Goal: Task Accomplishment & Management: Complete application form

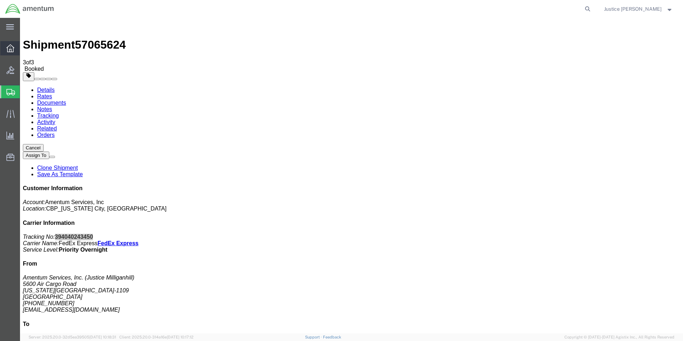
click at [11, 49] on icon at bounding box center [10, 48] width 8 height 8
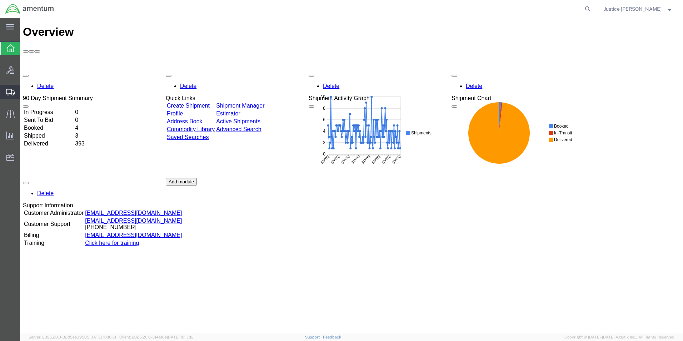
click at [0, 0] on span "Create Shipment" at bounding box center [0, 0] width 0 height 0
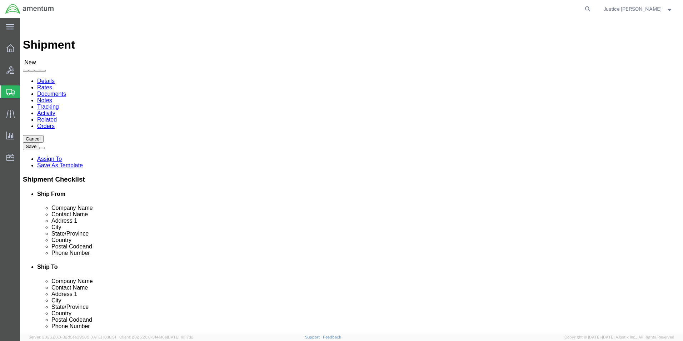
drag, startPoint x: 158, startPoint y: 102, endPoint x: 160, endPoint y: 107, distance: 5.1
select select "MYPROFILE"
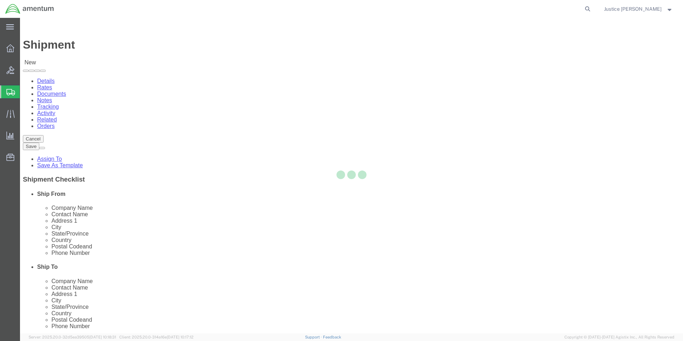
select select "OK"
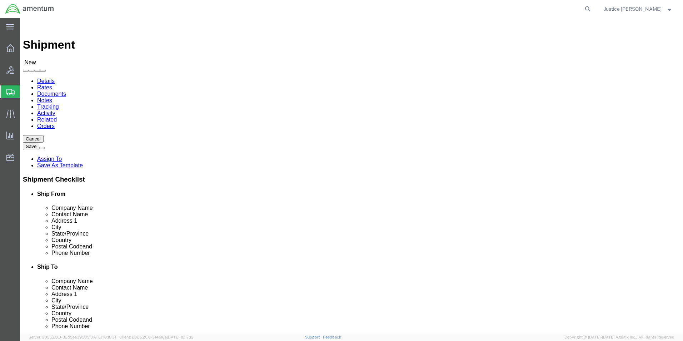
scroll to position [1464, 0]
select select "49933"
click div "Ship To Location Location [GEOGRAPHIC_DATA][US_STATE] Select My Profile Locatio…"
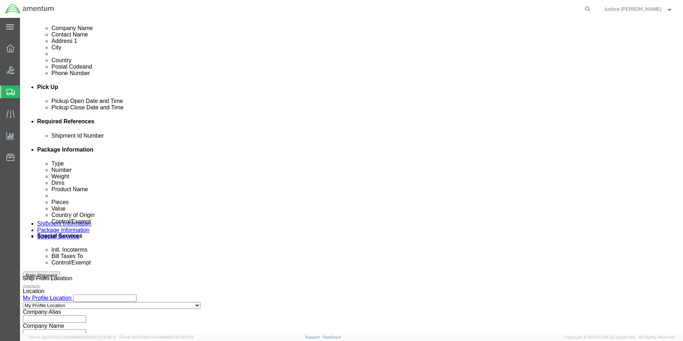
scroll to position [298, 0]
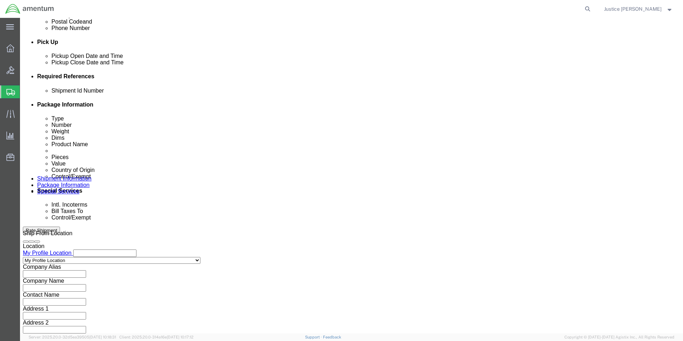
click button "Continue"
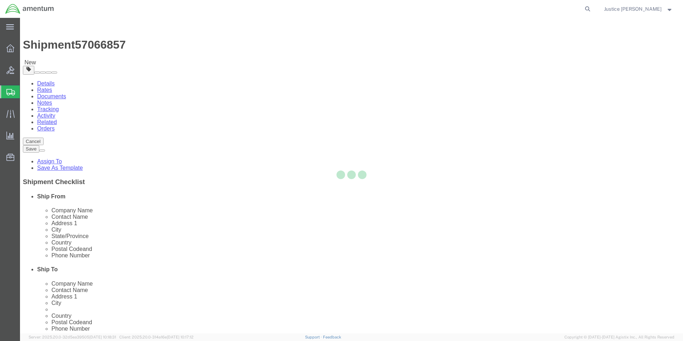
select select "CBOX"
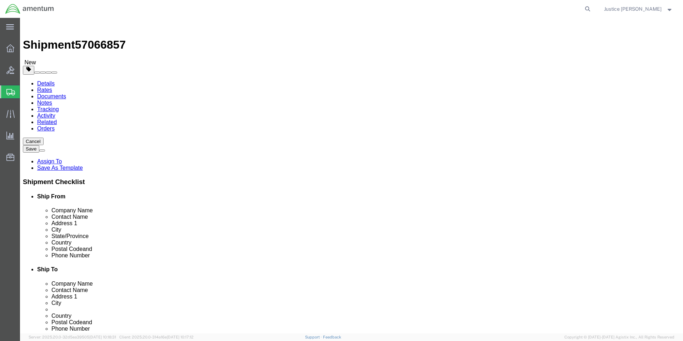
click button "Previous"
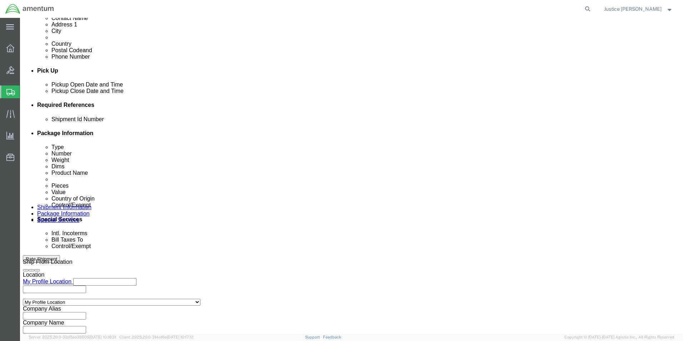
scroll to position [298, 0]
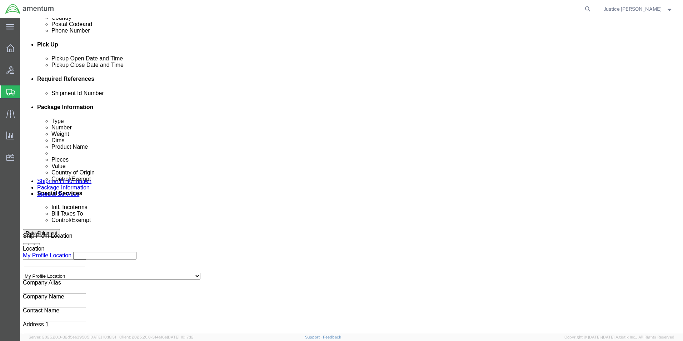
drag, startPoint x: 61, startPoint y: 7, endPoint x: 97, endPoint y: 9, distance: 35.8
click span "57066857"
drag, startPoint x: 91, startPoint y: 10, endPoint x: 87, endPoint y: 11, distance: 3.6
copy span "57066857"
click input "text"
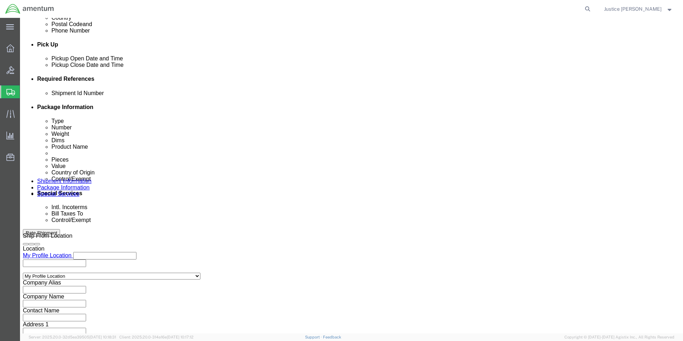
paste input "57066857"
type input "57066857"
click div "Shipment Id Number 57066857 Select Account Type Activity ID Airline Appointment…"
click button "Add reference"
click select "Select Account Type Activity ID Airline Appointment Number ASN Batch Request # …"
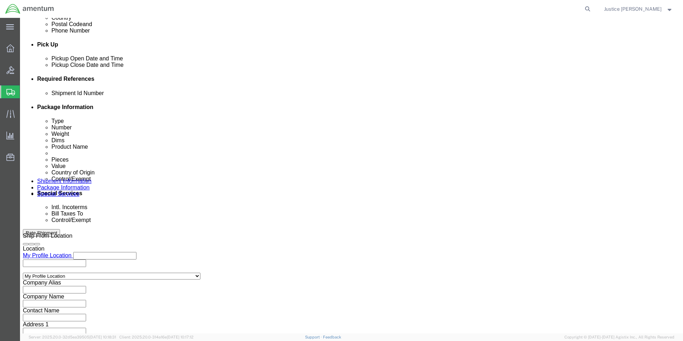
select select "DEPT"
click select "Select Account Type Activity ID Airline Appointment Number ASN Batch Request # …"
click input "text"
type input "CBP"
click div "Shipment Id Number 57066857 Select Account Type Activity ID Airline Appointment…"
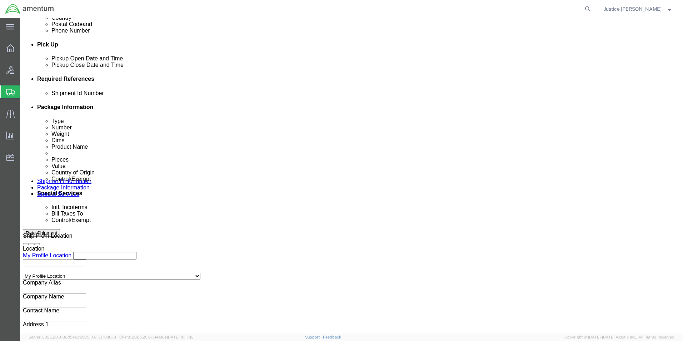
click button "Add reference"
click div "Select Account Type Activity ID Airline Appointment Number ASN Batch Request # …"
click select "Select Account Type Activity ID Airline Appointment Number ASN Batch Request # …"
select select "CUSTREF"
click select "Select Account Type Activity ID Airline Appointment Number ASN Batch Request # …"
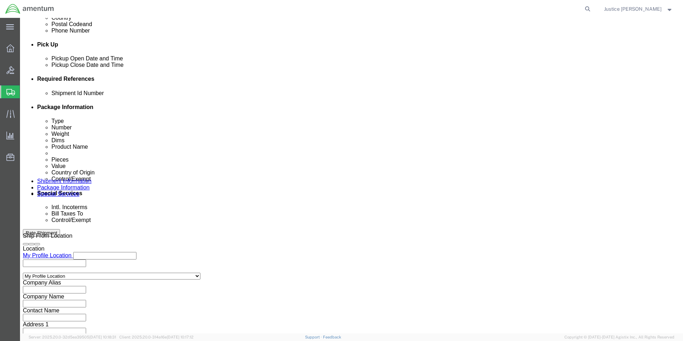
click input "text"
type input "556-009144/556-009143"
click div "Shipment Id Number 57066857 Select Account Type Activity ID Airline Appointment…"
click button "Continue"
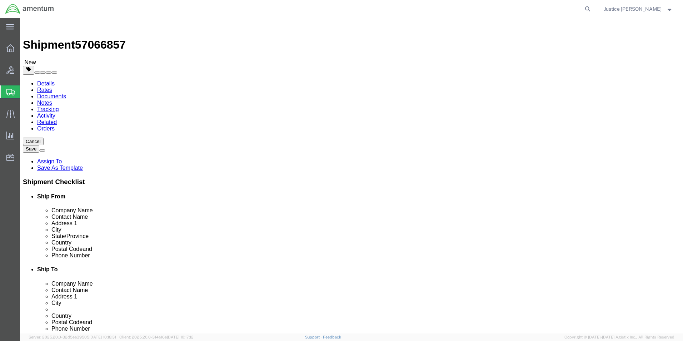
click input "text"
type input "9"
type input "30"
click input "0.00"
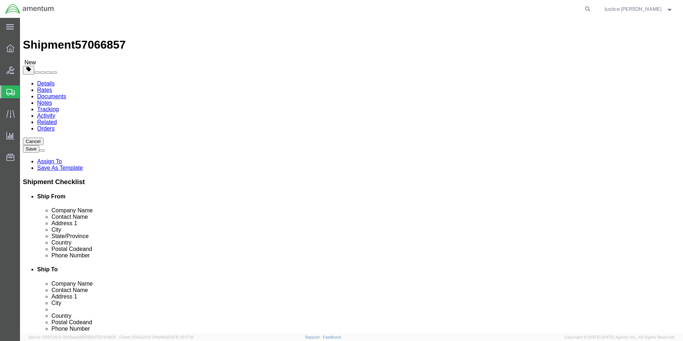
type input "0"
type input "7"
click div "Shipment 57066857 New Details Rates Documents Notes Tracking Activity Related O…"
click link "Add Content"
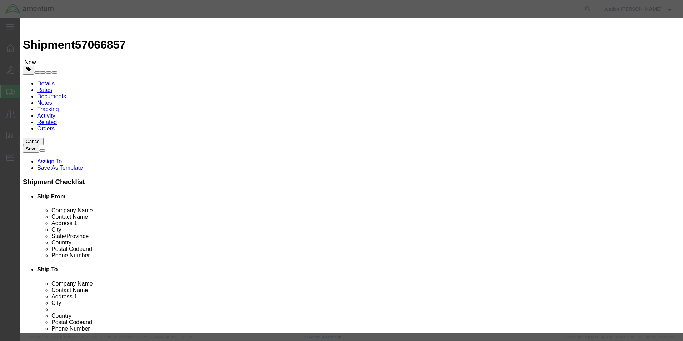
click input "text"
type input "A/C PARTS"
click div "Commodity library"
drag, startPoint x: 219, startPoint y: 67, endPoint x: 200, endPoint y: 69, distance: 19.3
click div "Pieces 0 Select Bag Barrels 100Board Feet Bottle Box Blister Pack Carats Can Ca…"
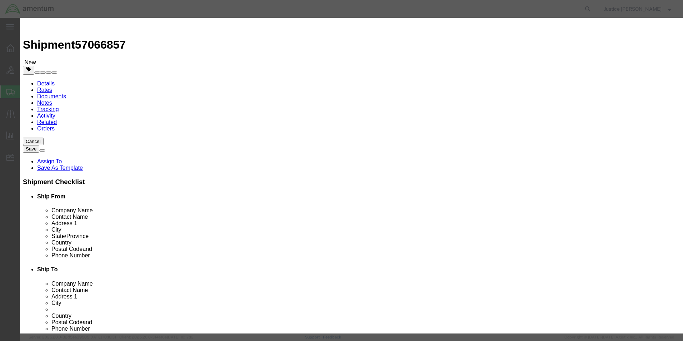
type input "1"
type input "2"
click input "text"
type input "1000"
click h3 "Add content"
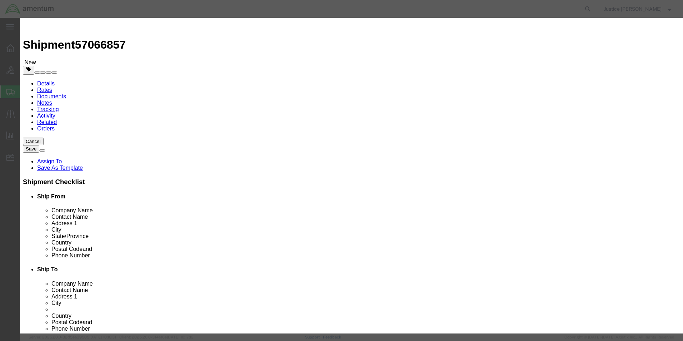
click select "Select [GEOGRAPHIC_DATA] [GEOGRAPHIC_DATA] [GEOGRAPHIC_DATA] [GEOGRAPHIC_DATA] …"
select select "US"
click select "Select [GEOGRAPHIC_DATA] [GEOGRAPHIC_DATA] [GEOGRAPHIC_DATA] [GEOGRAPHIC_DATA] …"
click div "Product Name A/C PARTS Pieces 2 Select Bag Barrels 100Board Feet Bottle Box Bli…"
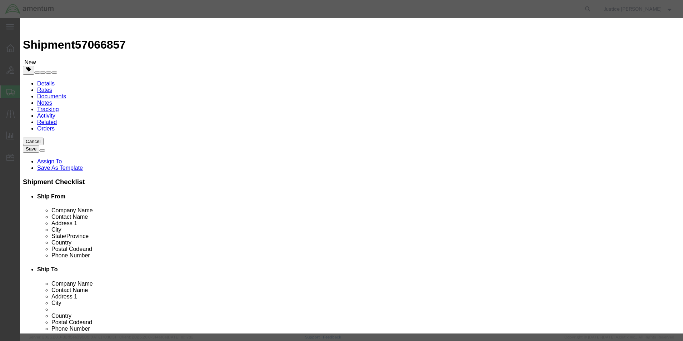
click select "Select ATF BIS DEA EPA FDA FTR ITAR OFAC Other (OPA)"
select select "FTR"
click select "Select ATF BIS DEA EPA FDA FTR ITAR OFAC Other (OPA)"
click div "Export - US HTS/Tariff Code Enter HTS num ECCN Control/Exempt Select ATF BIS DE…"
click select "Select 30.2(d)(2) 30.36 30.37(a) 30.37(f) 30.37(g) 30.37(h) 30.37(i) 30.37(j) 3…"
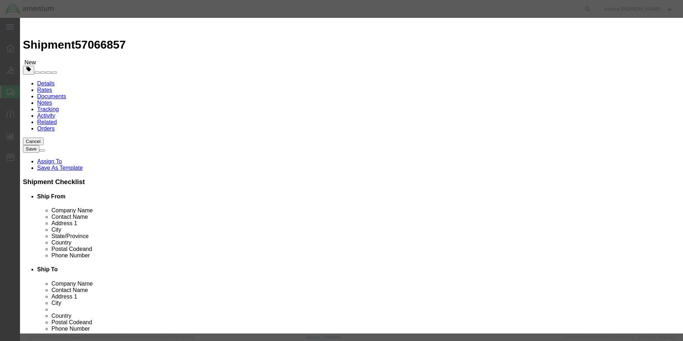
select select "30.37(a)"
click select "Select 30.2(d)(2) 30.36 30.37(a) 30.37(f) 30.37(g) 30.37(h) 30.37(i) 30.37(j) 3…"
click div "Product Name A/C PARTS Pieces 2 Select Bag Barrels 100Board Feet Bottle Box Bli…"
click button "Save & Close"
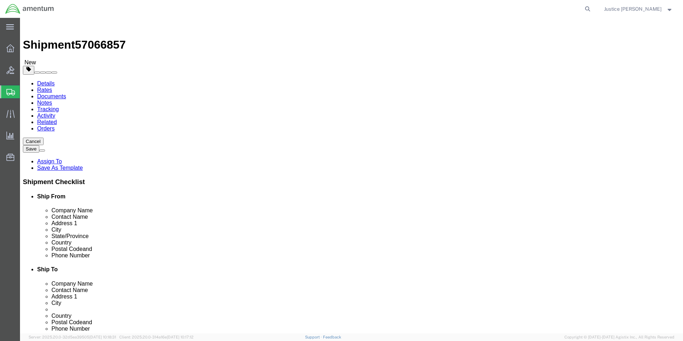
click button "Continue"
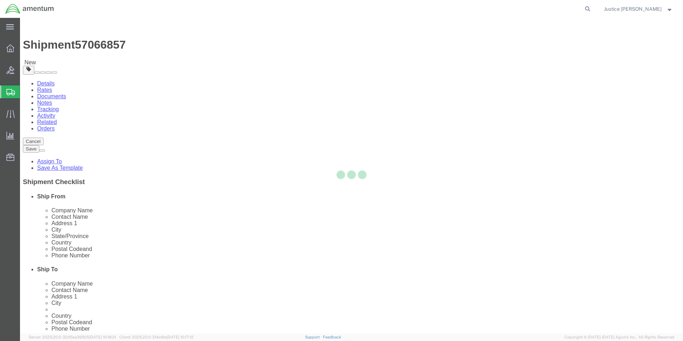
select select
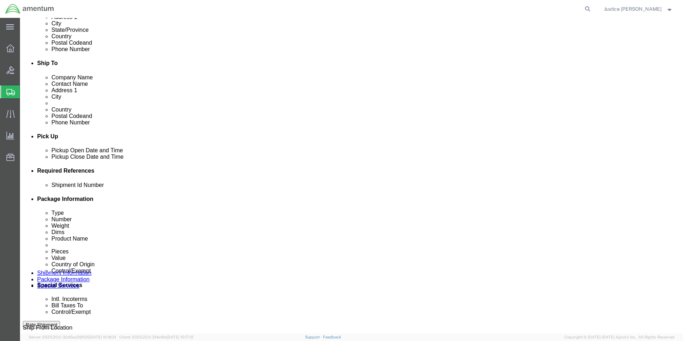
scroll to position [214, 0]
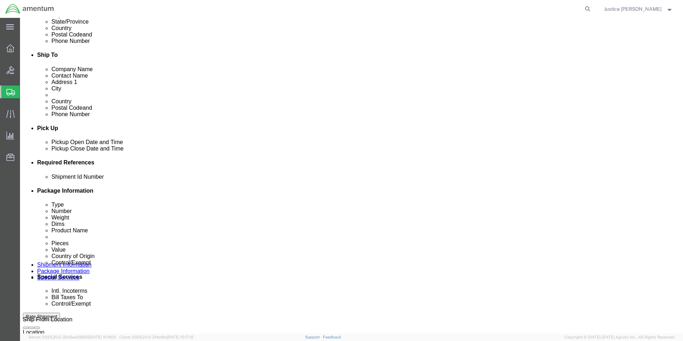
click select "Select Carriage Insurance Paid Carriage Paid To Cost and Freight Cost Insurance…"
select select "DAP"
click select "Select Carriage Insurance Paid Carriage Paid To Cost and Freight Cost Insurance…"
select select "SHIP"
click select "Select Recipient Account Sender/Shipper Third Party Account"
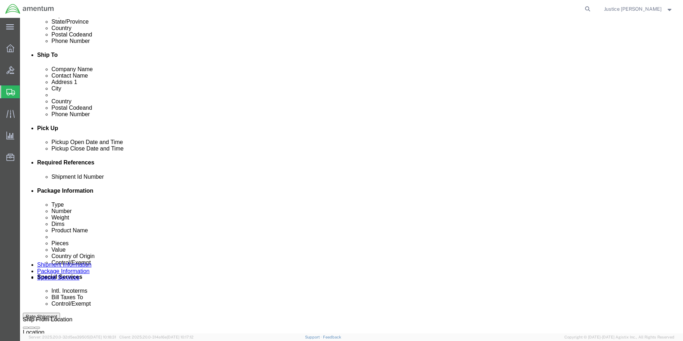
select select "SHIP"
click select "Select Recipient Account Sender/Shipper Third Party Account"
click div "Manage special services Handling Options Hold at Location Return Info Service O…"
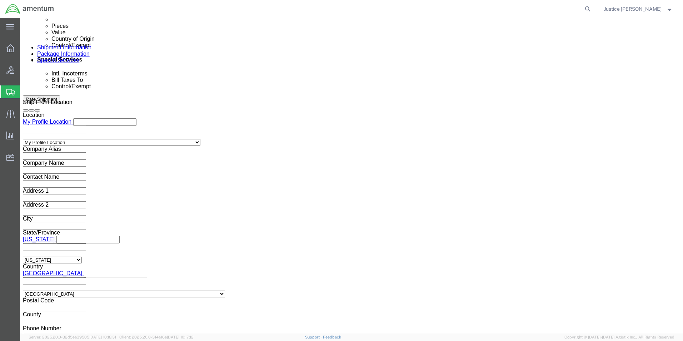
scroll to position [500, 0]
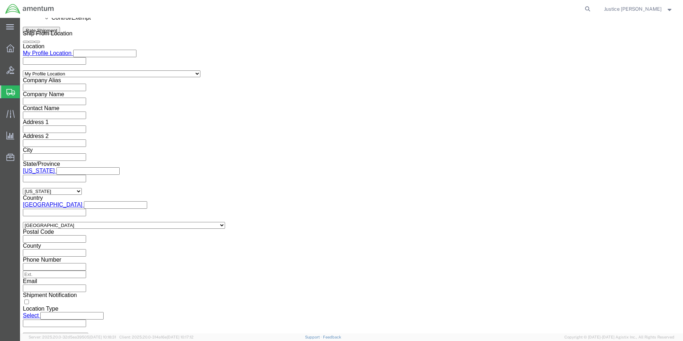
click select "Select ATF BIS DEA EPA FDA FTR ITAR OFAC Other (OPA)"
select select "FTR"
click select "Select ATF BIS DEA EPA FDA FTR ITAR OFAC Other (OPA)"
click select "Select 30.2(d)(2) 30.36 30.37(a) 30.37(f) 30.37(g) 30.37(h) 30.37(i) 30.37(j) 3…"
select select "30.37(a)"
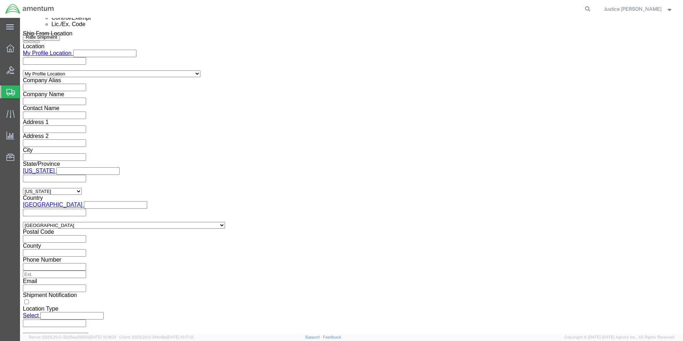
click select "Select 30.2(d)(2) 30.36 30.37(a) 30.37(f) 30.37(g) 30.37(h) 30.37(i) 30.37(j) 3…"
click div "Manage special services Handling Options Hold at Location Return Info Service O…"
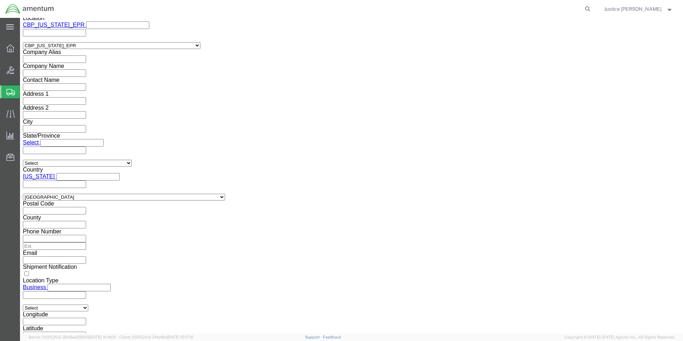
scroll to position [931, 0]
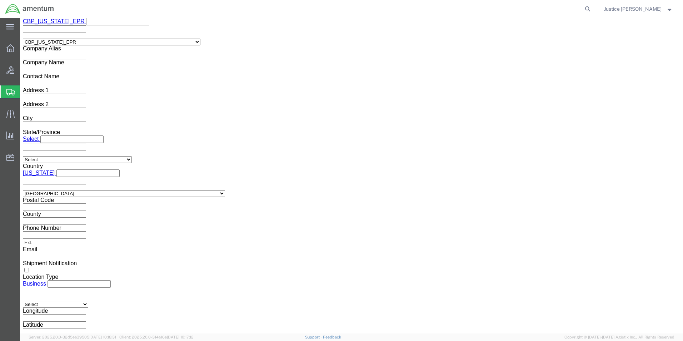
click button "Rate Shipment"
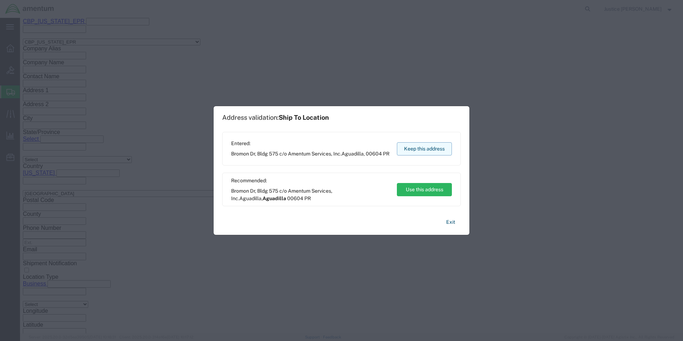
click at [423, 148] on button "Keep this address" at bounding box center [424, 148] width 55 height 13
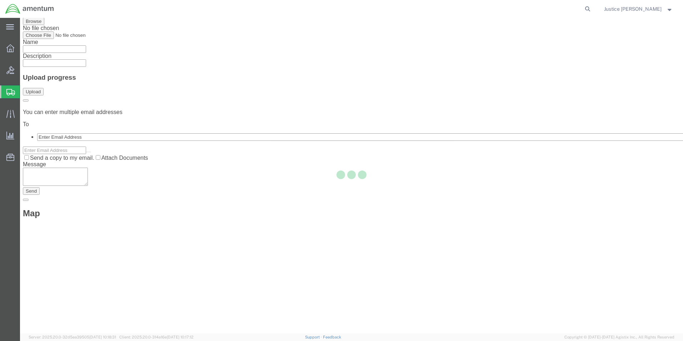
scroll to position [0, 0]
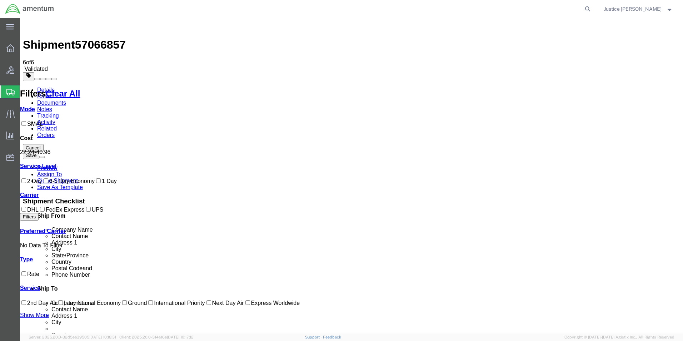
drag, startPoint x: 439, startPoint y: 143, endPoint x: 490, endPoint y: 134, distance: 52.0
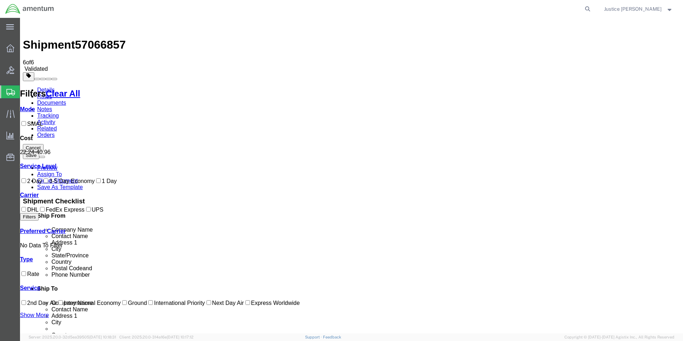
click at [44, 144] on button "Cancel" at bounding box center [33, 147] width 21 height 7
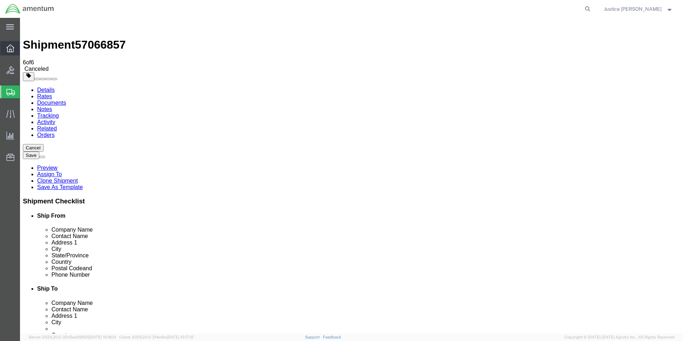
click at [14, 48] on div at bounding box center [10, 48] width 20 height 14
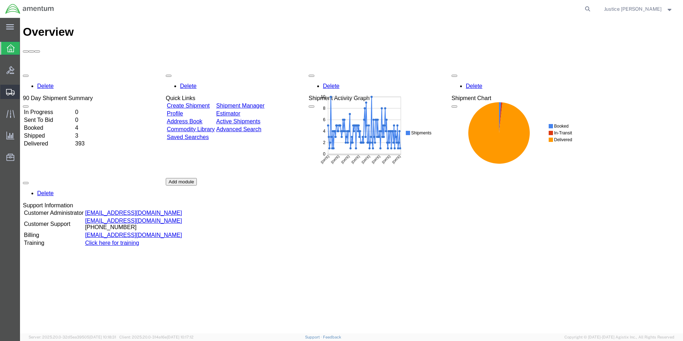
click at [0, 0] on span "Create Shipment" at bounding box center [0, 0] width 0 height 0
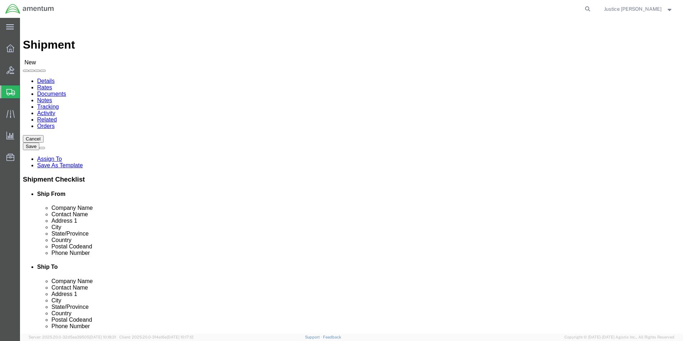
select select "MYPROFILE"
select select "OK"
select select "49921"
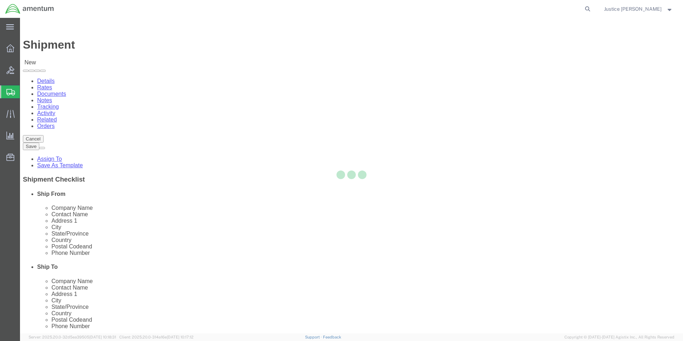
select select "MI"
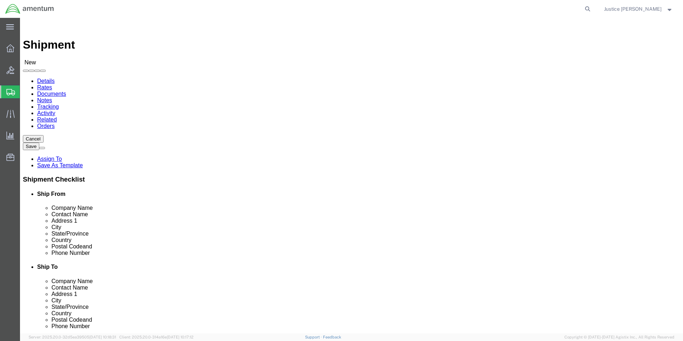
click div "Ship To Location Location [GEOGRAPHIC_DATA], [GEOGRAPHIC_DATA] Lakes_DTM Select…"
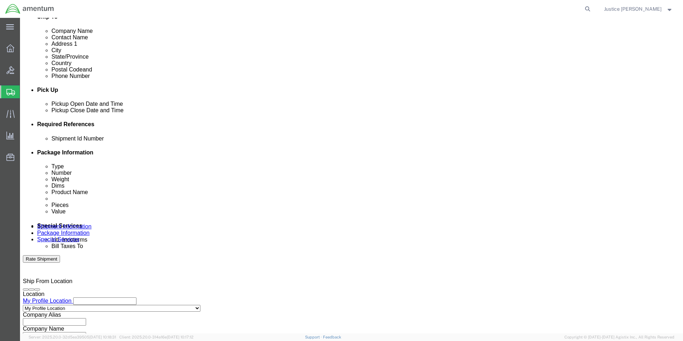
scroll to position [298, 0]
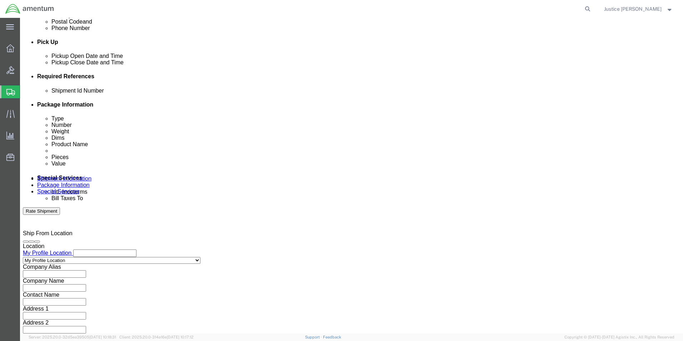
click button "Continue"
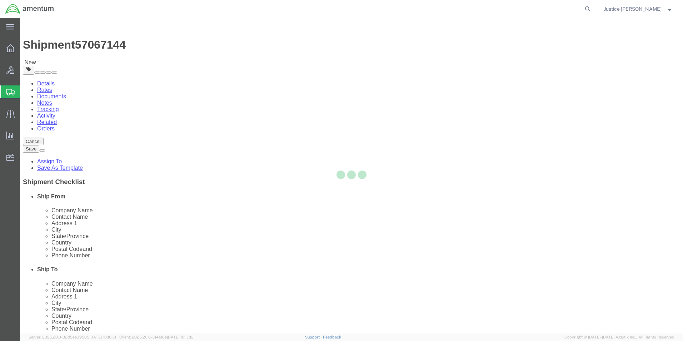
select select "CBOX"
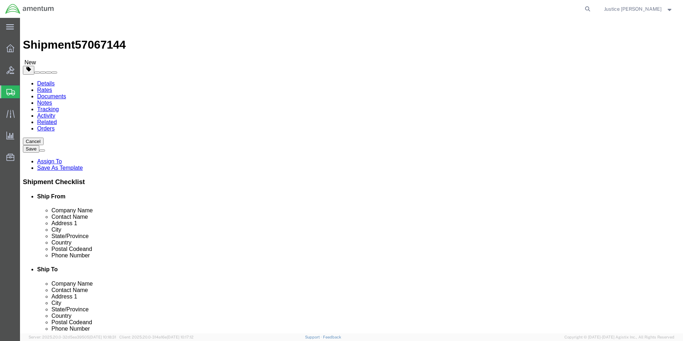
click button "Previous"
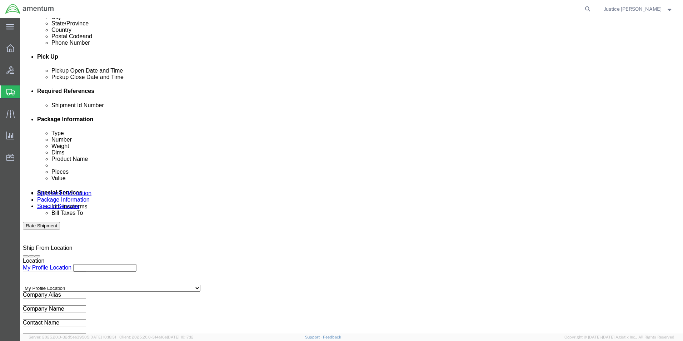
scroll to position [298, 0]
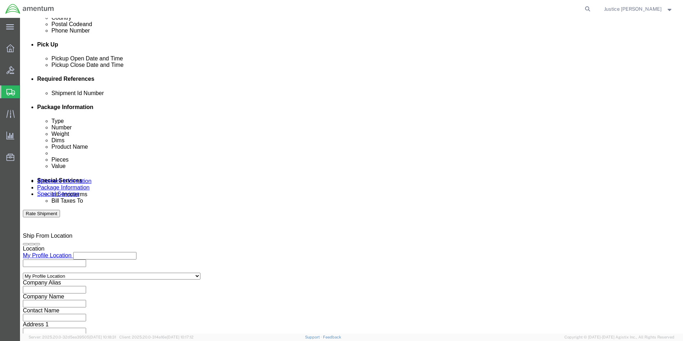
drag, startPoint x: 60, startPoint y: 11, endPoint x: 96, endPoint y: 10, distance: 35.4
click span "57067144"
copy span "57067144"
click input "text"
paste input "57067144"
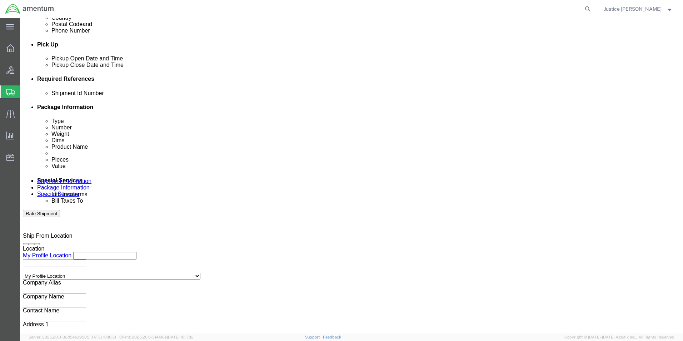
type input "57067144"
click button "Add reference"
click select "Select Account Type Activity ID Airline Appointment Number ASN Batch Request # …"
select select "DEPT"
click select "Select Account Type Activity ID Airline Appointment Number ASN Batch Request # …"
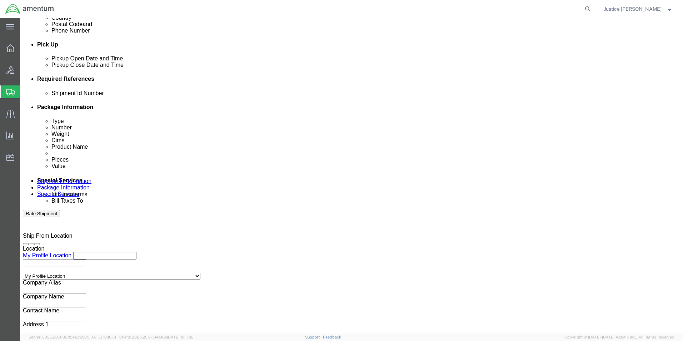
click input "text"
type input "CBP"
click div "Add reference"
click button "Add reference"
click select "Select Account Type Activity ID Airline Appointment Number ASN Batch Request # …"
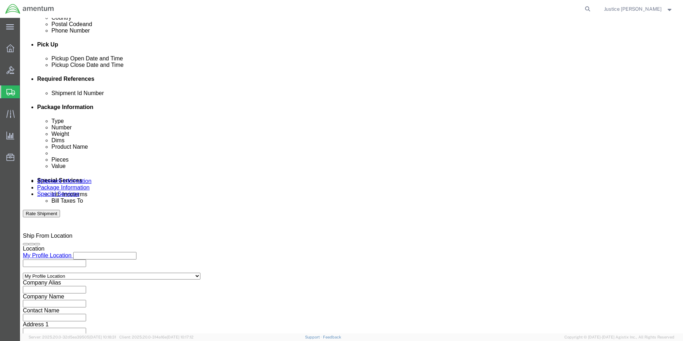
select select "CUSTREF"
click select "Select Account Type Activity ID Airline Appointment Number ASN Batch Request # …"
click input "text"
type input "TOOL LOAN RETURN"
click div "Ship From Location Location My Profile Location My Profile Location [PHONE_NUMB…"
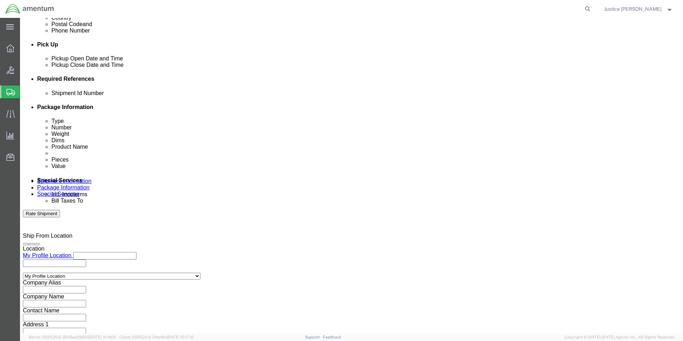
click button "Continue"
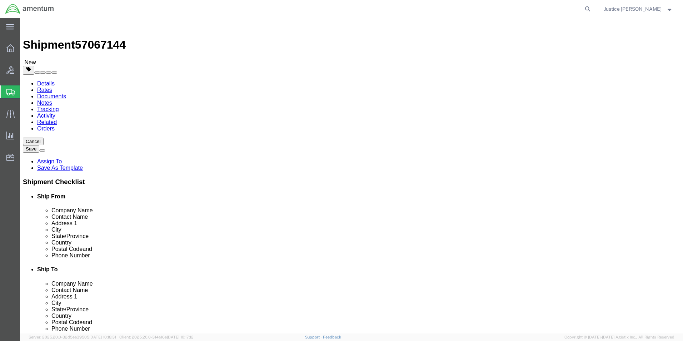
click input "text"
type input "15"
drag, startPoint x: 114, startPoint y: 162, endPoint x: 86, endPoint y: 164, distance: 27.2
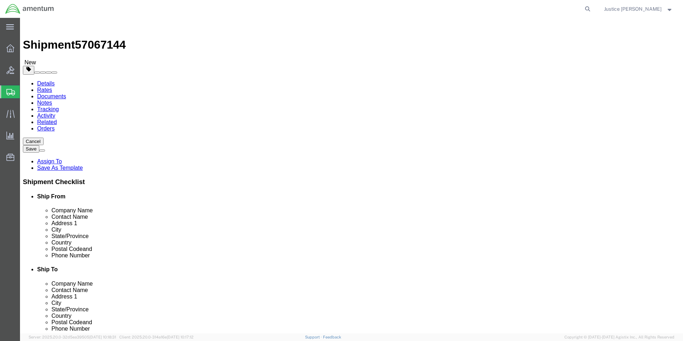
click div "Weight 0.00 Select kgs lbs Ship. t°"
type input "8"
click link "Add Content"
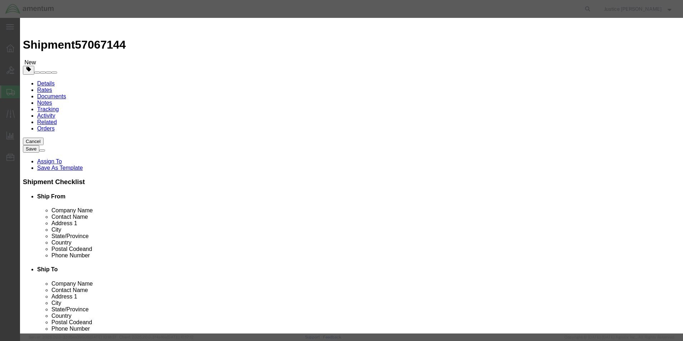
click input "text"
type input "WRENCH, GUIDES SET OF 3"
drag, startPoint x: 224, startPoint y: 66, endPoint x: 208, endPoint y: 66, distance: 15.7
click input "0"
type input "1"
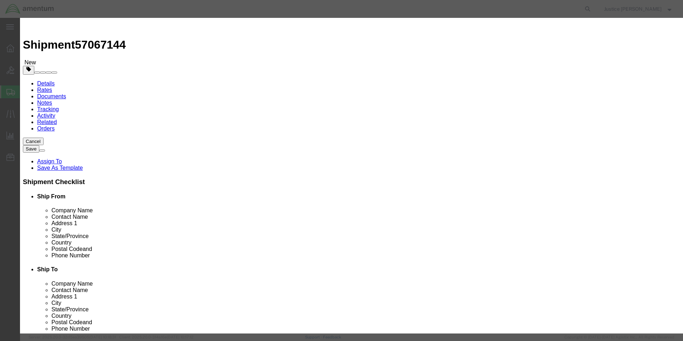
click h3 "Add content"
click input "text"
type input "2000"
click div "Commodity library Product Name WRENCH, GUIDES SET OF 3 WRENCH, Pieces 1 Select …"
click button "Save & Close"
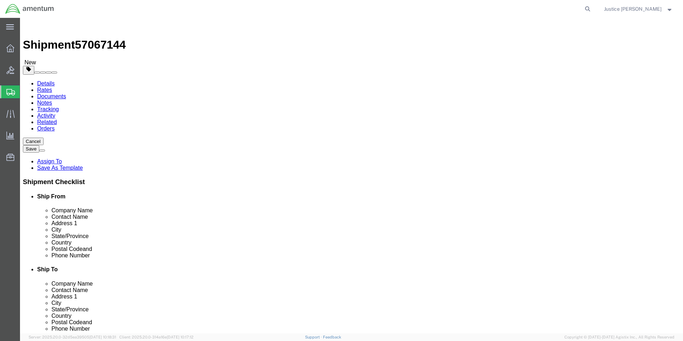
click button "Continue"
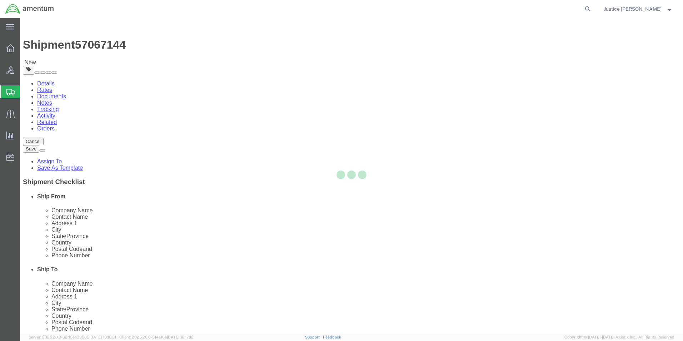
select select
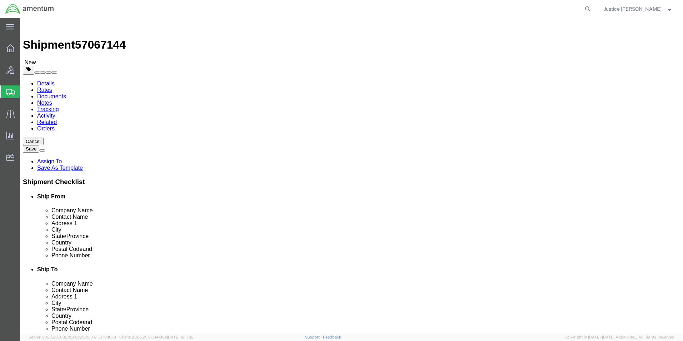
click button "Rate Shipment"
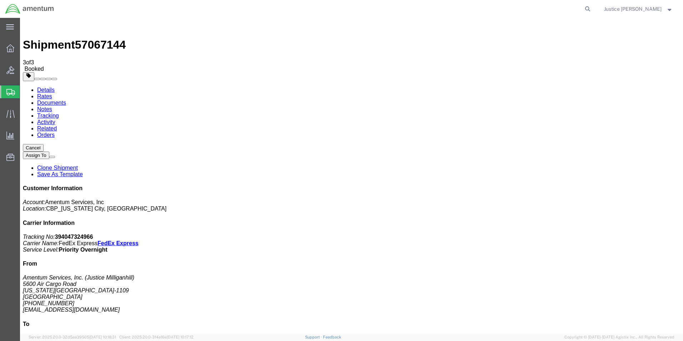
drag, startPoint x: 297, startPoint y: 128, endPoint x: 75, endPoint y: 332, distance: 301.8
click at [3, 46] on div at bounding box center [10, 48] width 20 height 14
